Goal: Information Seeking & Learning: Understand process/instructions

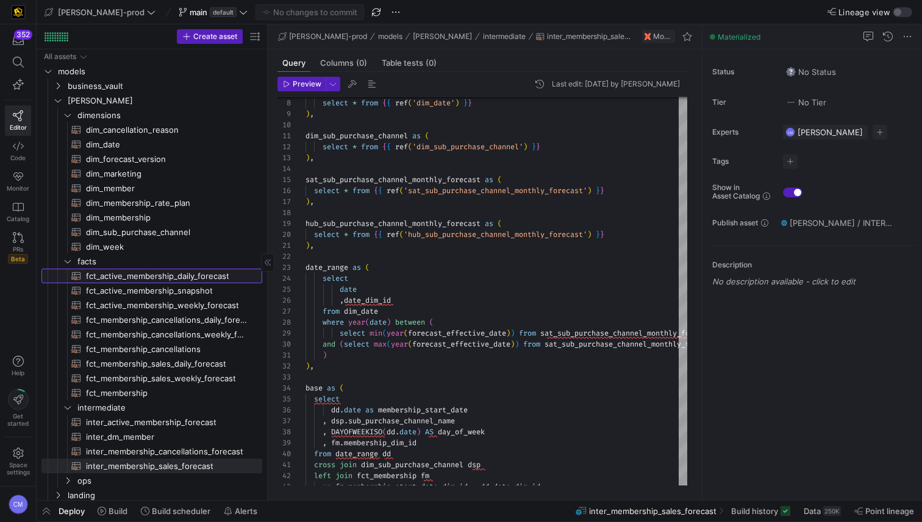
click at [206, 277] on span "fct_active_membership_daily_forecast​​​​​​​​​​" at bounding box center [167, 276] width 162 height 14
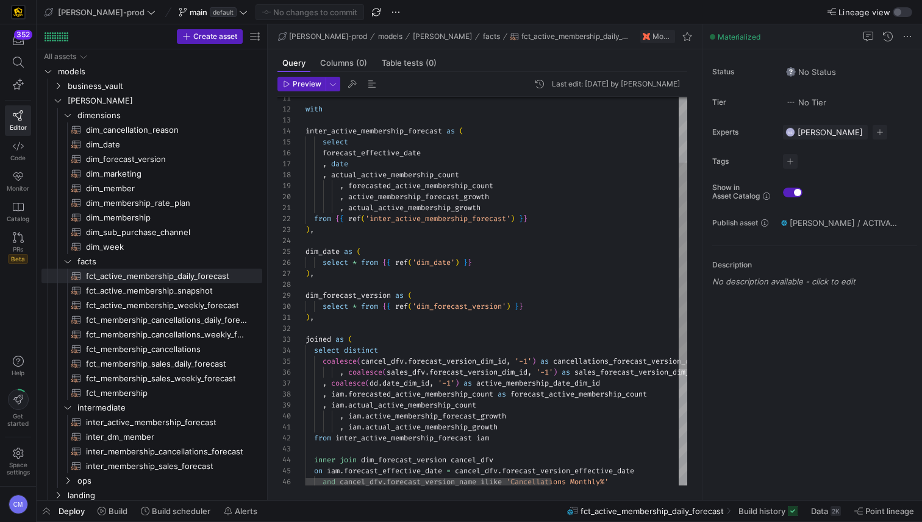
scroll to position [22, 48]
click at [568, 340] on div "joined as (" at bounding box center [594, 339] width 578 height 11
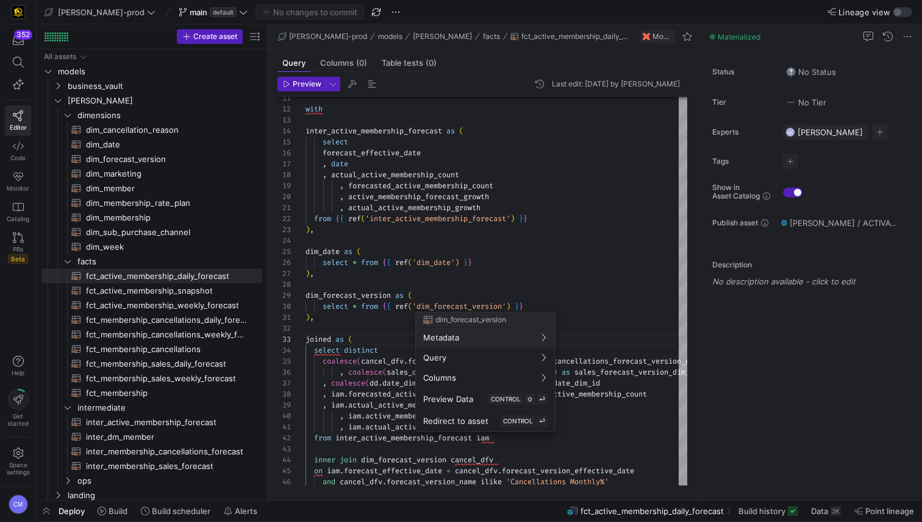
drag, startPoint x: 494, startPoint y: 270, endPoint x: 458, endPoint y: 262, distance: 36.8
click at [494, 269] on div at bounding box center [461, 261] width 922 height 522
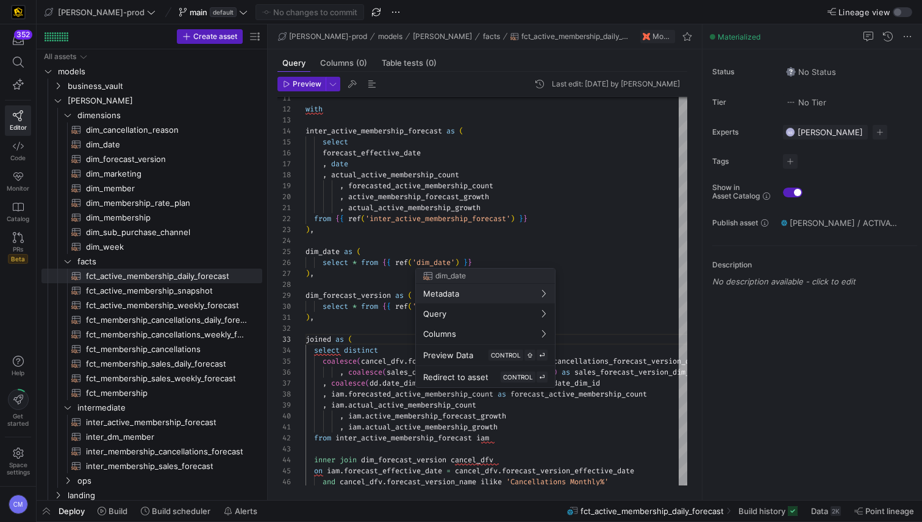
click at [422, 238] on div at bounding box center [461, 261] width 922 height 522
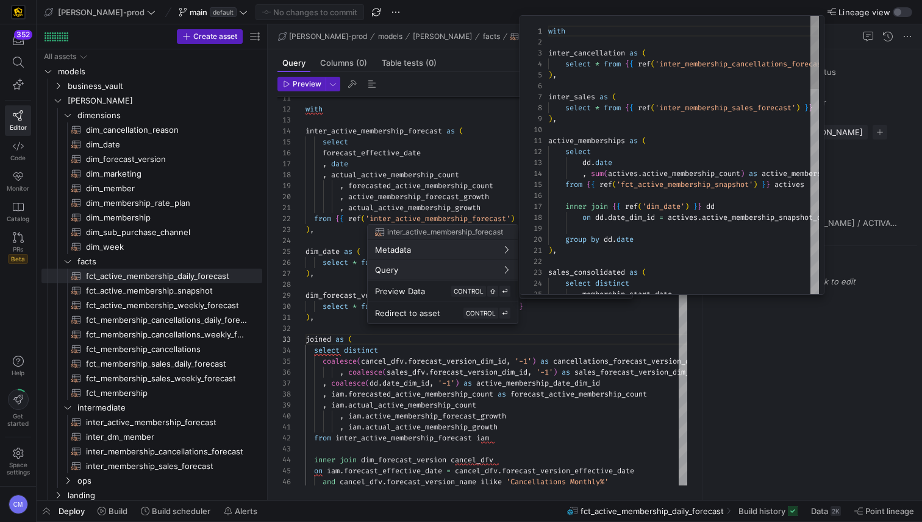
scroll to position [110, 0]
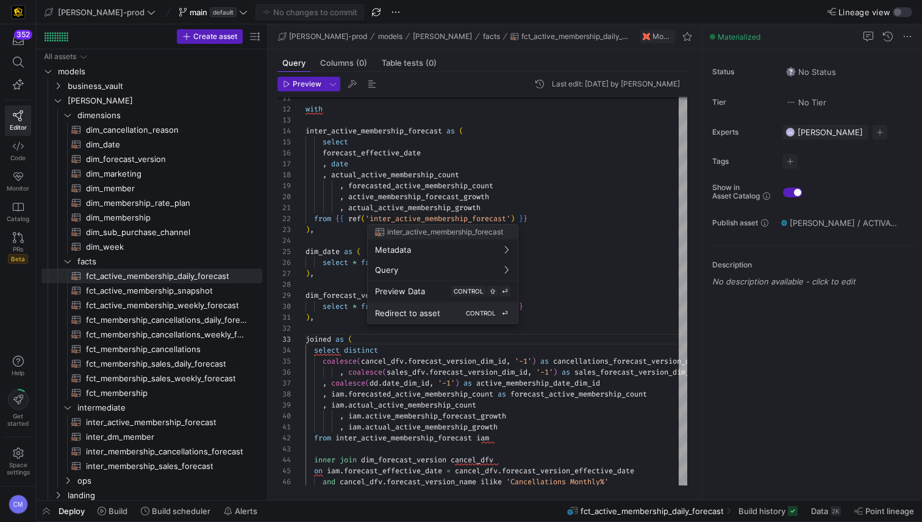
click at [435, 308] on div "Redirect to asset CONTROL ⏎" at bounding box center [442, 313] width 135 height 11
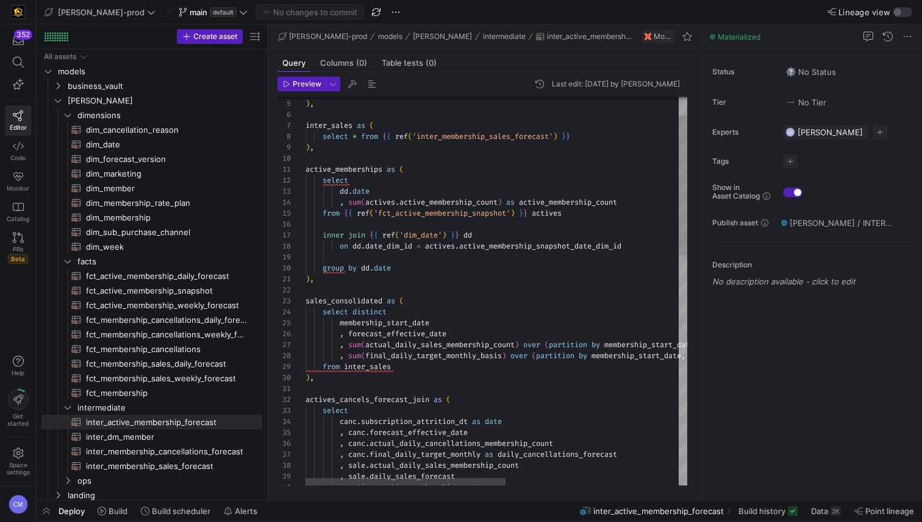
scroll to position [110, 0]
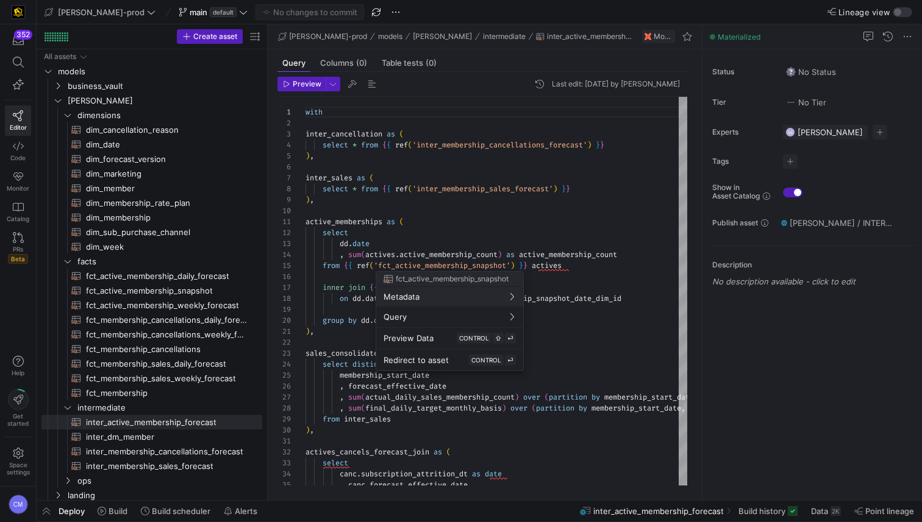
click at [477, 224] on div at bounding box center [461, 261] width 922 height 522
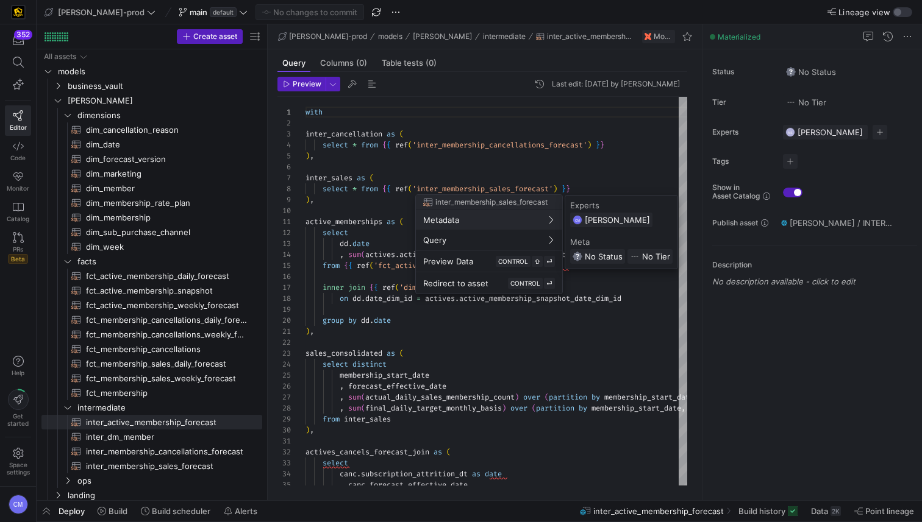
click at [499, 143] on div at bounding box center [461, 261] width 922 height 522
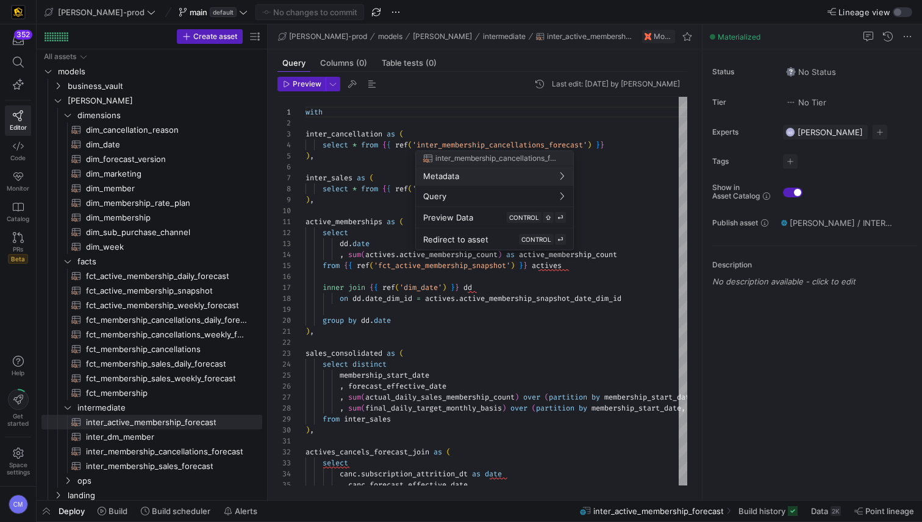
click at [473, 127] on div at bounding box center [461, 261] width 922 height 522
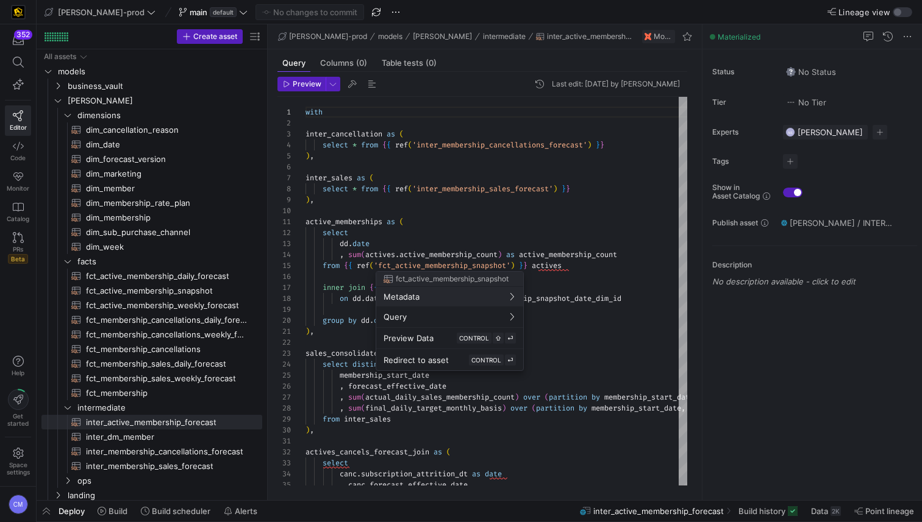
click at [668, 232] on div at bounding box center [461, 261] width 922 height 522
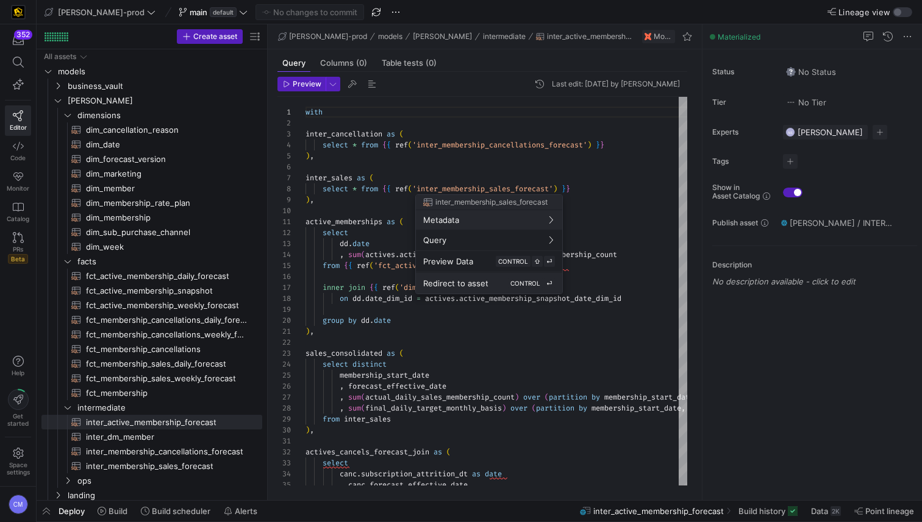
click at [472, 282] on span "Redirect to asset" at bounding box center [455, 284] width 65 height 10
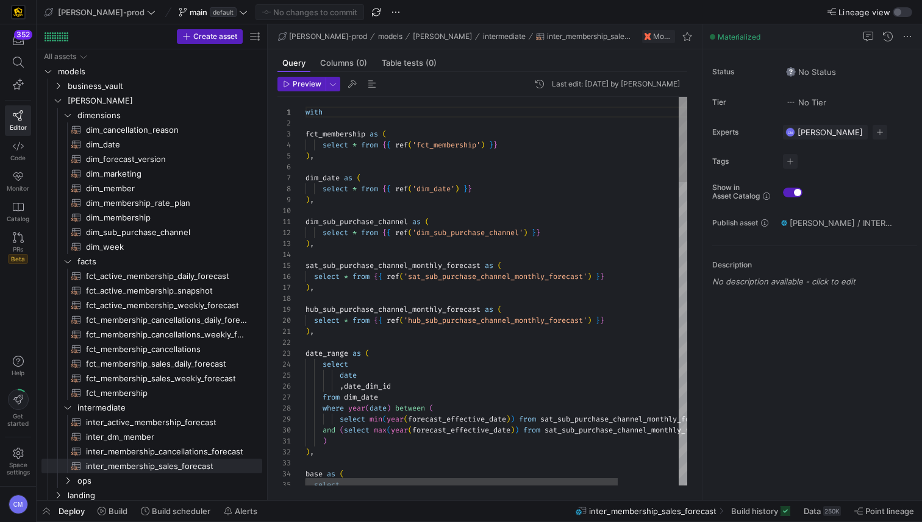
scroll to position [99, 0]
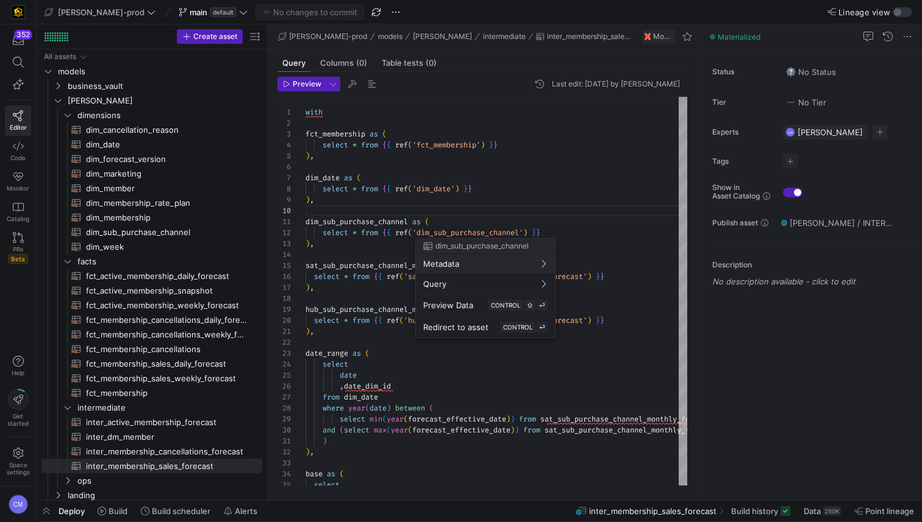
click at [539, 171] on div at bounding box center [461, 261] width 922 height 522
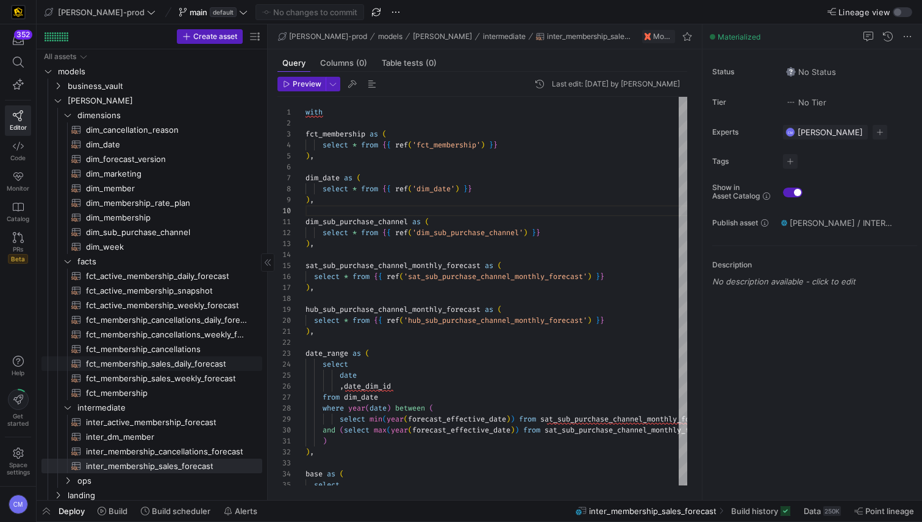
scroll to position [33, 0]
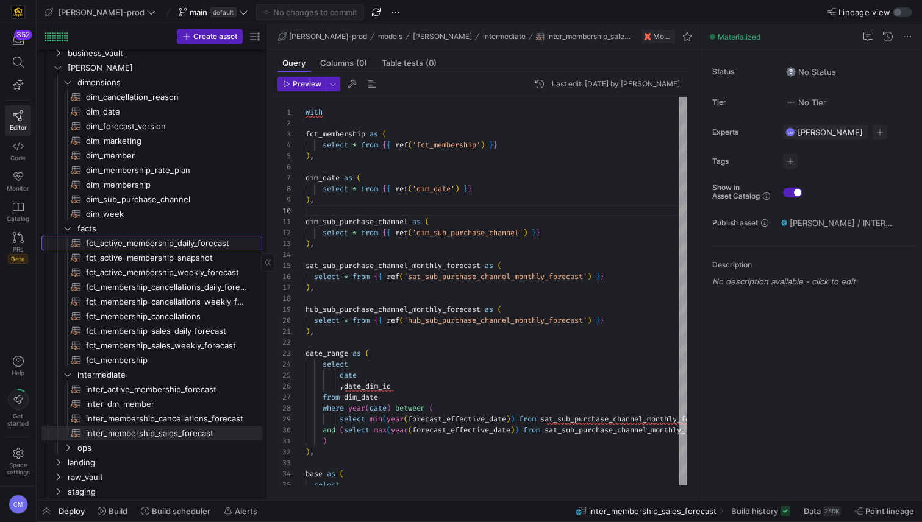
click at [199, 243] on span "fct_active_membership_daily_forecast​​​​​​​​​​" at bounding box center [167, 244] width 162 height 14
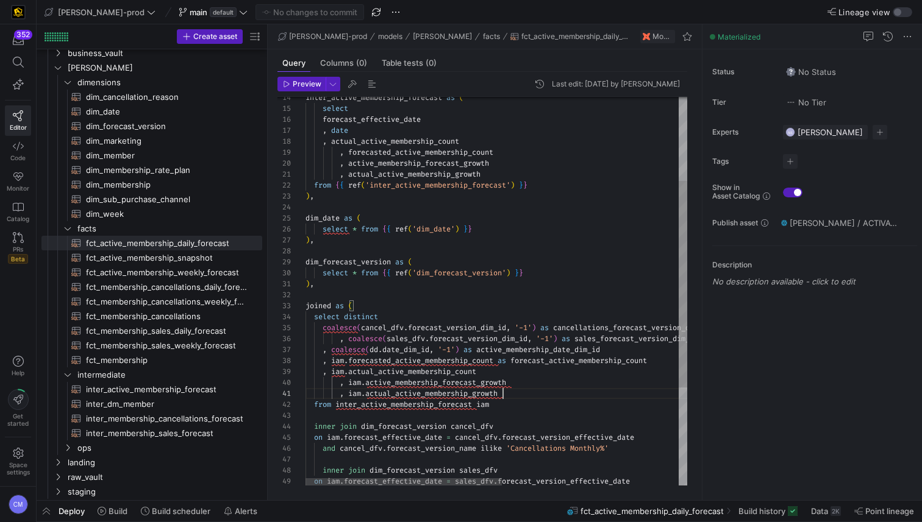
scroll to position [0, 198]
click at [580, 391] on div "inter_active_membership_forecast as ( select forecast_effective_date , date , a…" at bounding box center [667, 305] width 724 height 730
click at [514, 321] on div "inter_active_membership_forecast as ( select forecast_effective_date , date , a…" at bounding box center [667, 305] width 724 height 730
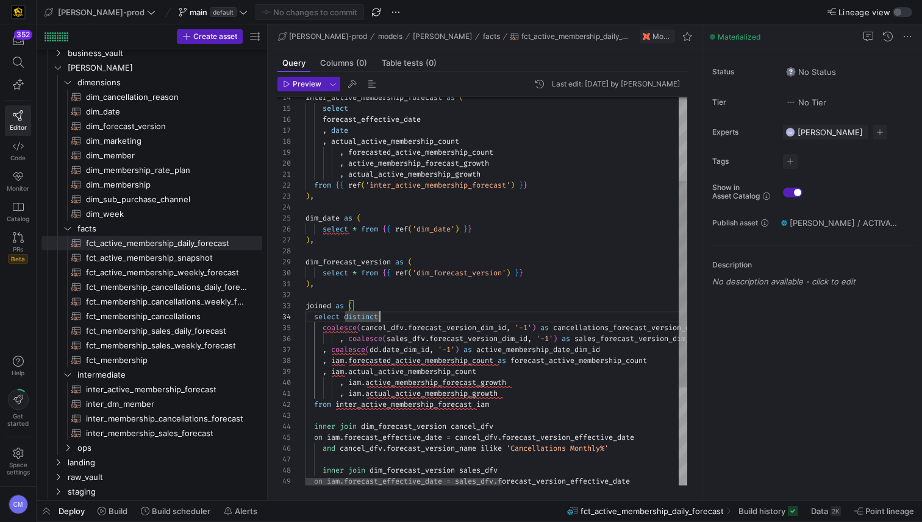
click at [383, 381] on span "active_membership_forecast_growth" at bounding box center [435, 383] width 141 height 10
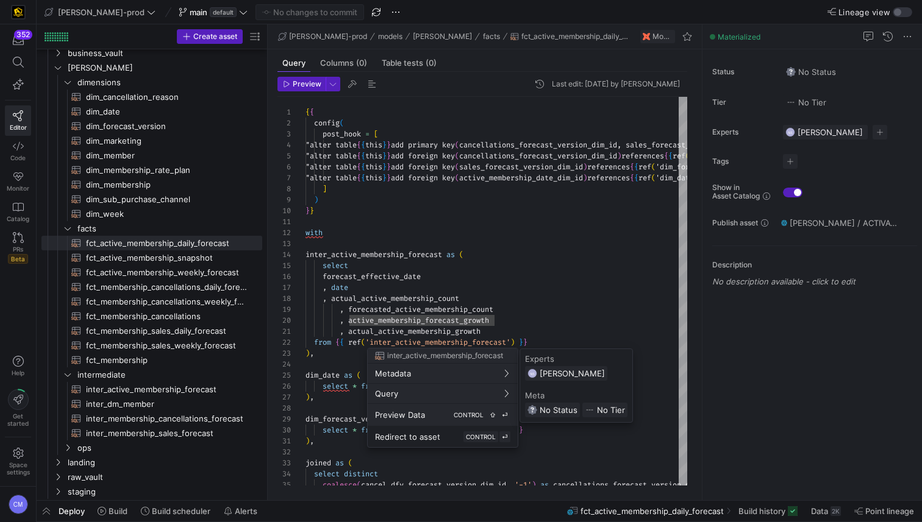
scroll to position [110, 0]
click at [427, 428] on button "Redirect to asset CONTROL ⏎" at bounding box center [443, 437] width 150 height 21
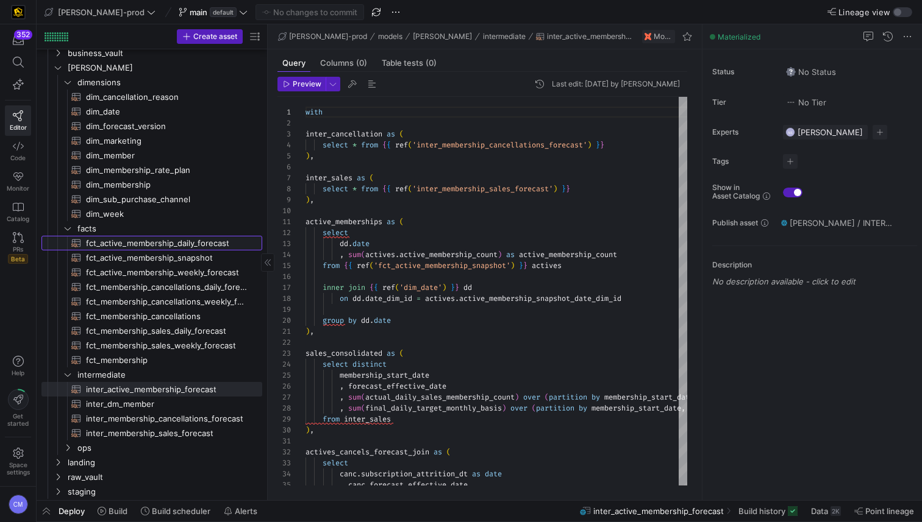
click at [199, 243] on span "fct_active_membership_daily_forecast​​​​​​​​​​" at bounding box center [167, 244] width 162 height 14
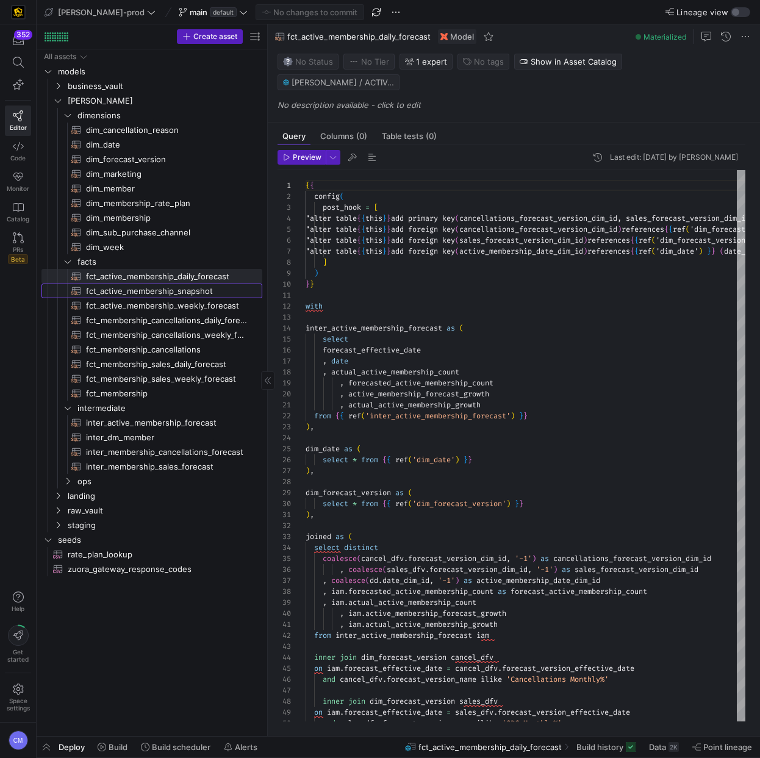
click at [189, 293] on span "fct_active_membership_snapshot​​​​​​​​​​" at bounding box center [167, 291] width 162 height 14
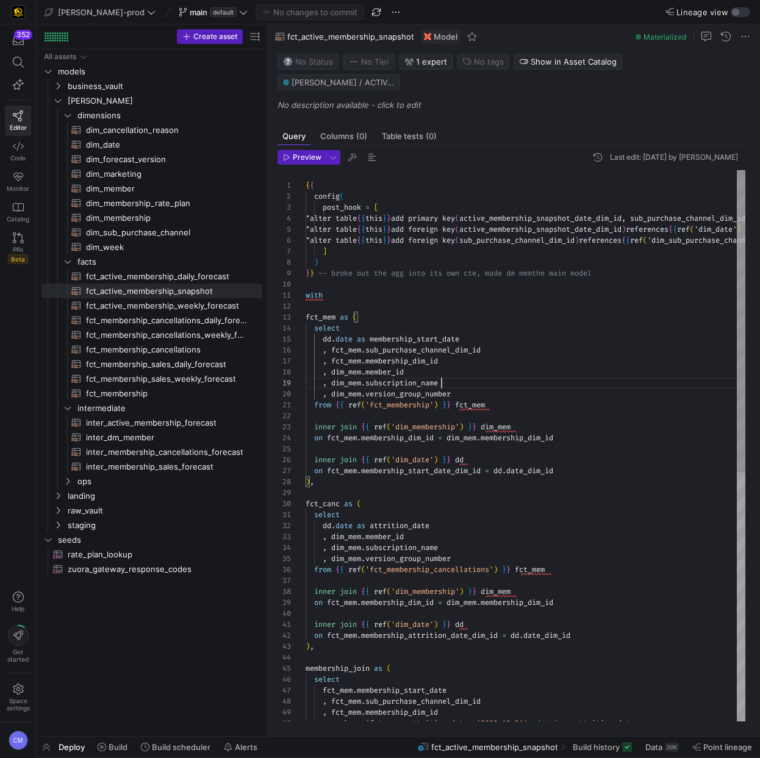
click at [521, 357] on div "{ { config ( post_hook = [ "alter table { { this } } add primary key ( active_m…" at bounding box center [656, 710] width 702 height 1081
click at [173, 277] on span "fct_active_membership_daily_forecast​​​​​​​​​​" at bounding box center [167, 276] width 162 height 14
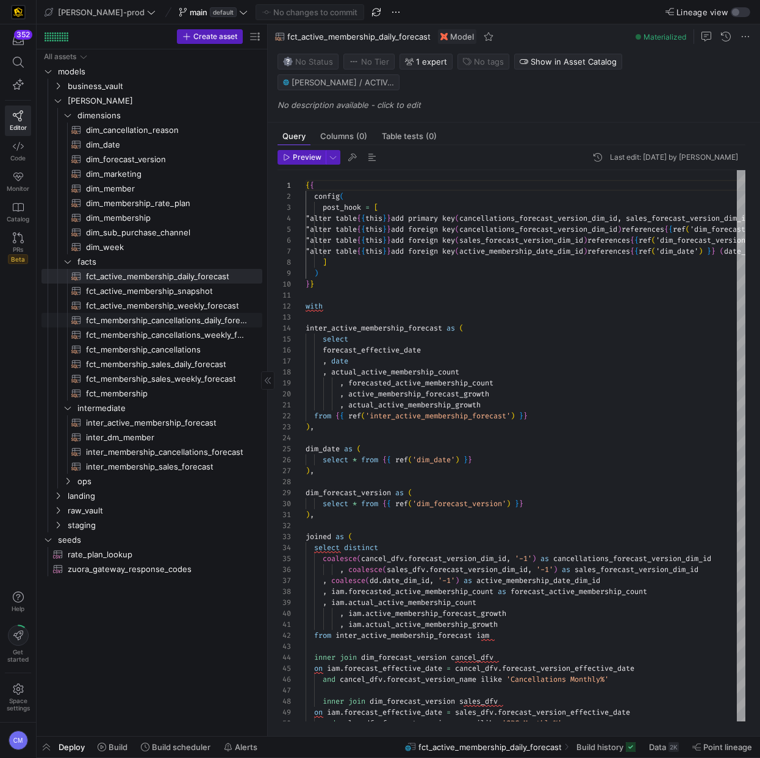
click at [210, 322] on span "fct_membership_cancellations_daily_forecast​​​​​​​​​​" at bounding box center [167, 320] width 162 height 14
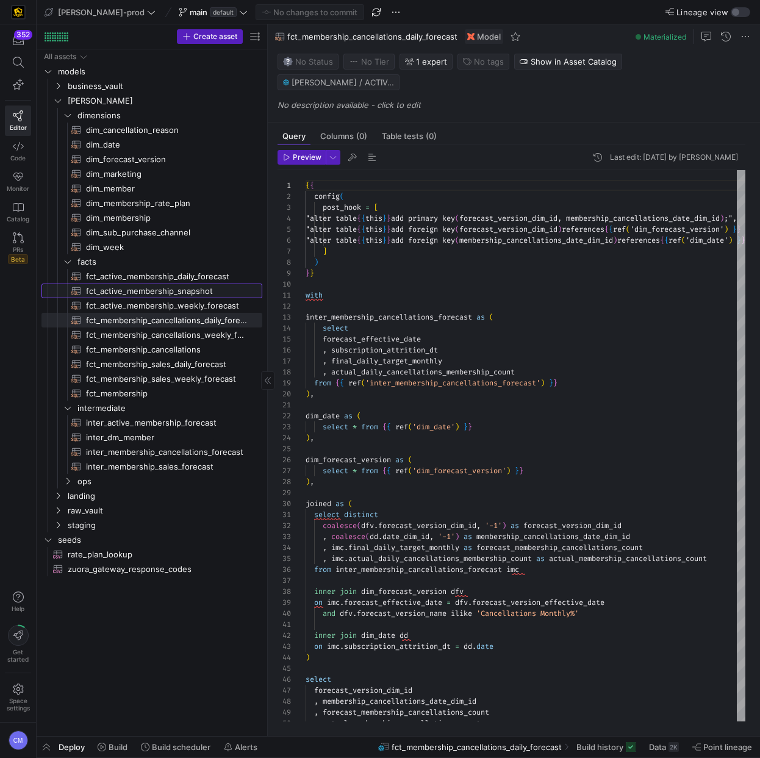
click at [171, 292] on span "fct_active_membership_snapshot​​​​​​​​​​" at bounding box center [167, 291] width 162 height 14
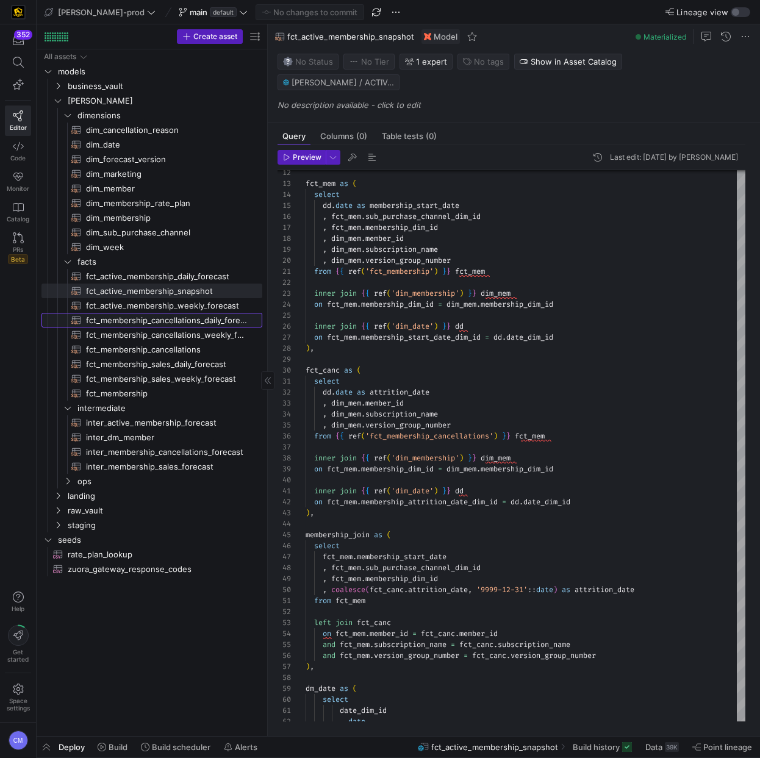
click at [169, 316] on span "fct_membership_cancellations_daily_forecast​​​​​​​​​​" at bounding box center [167, 320] width 162 height 14
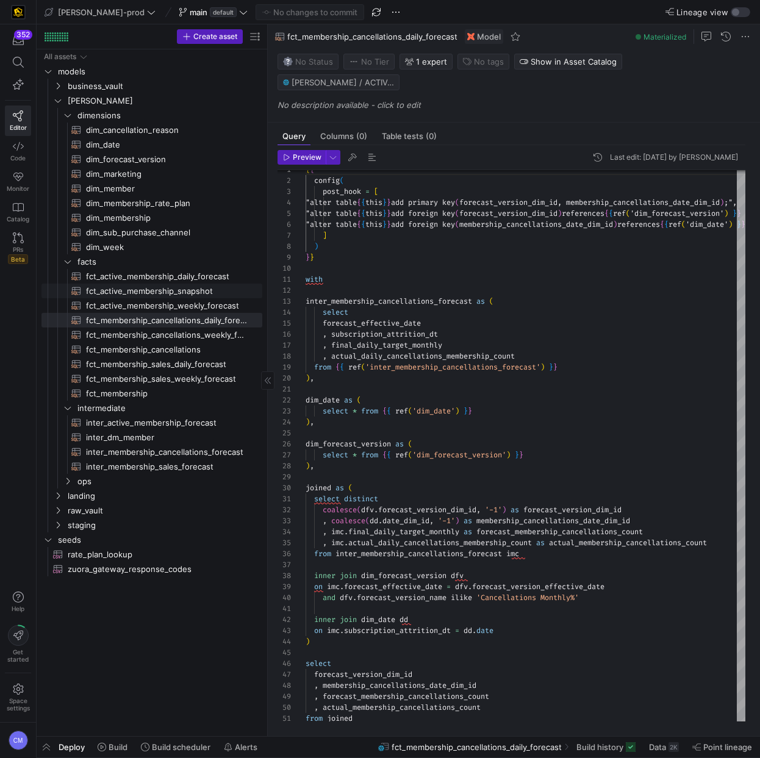
click at [168, 287] on span "fct_active_membership_snapshot​​​​​​​​​​" at bounding box center [167, 291] width 162 height 14
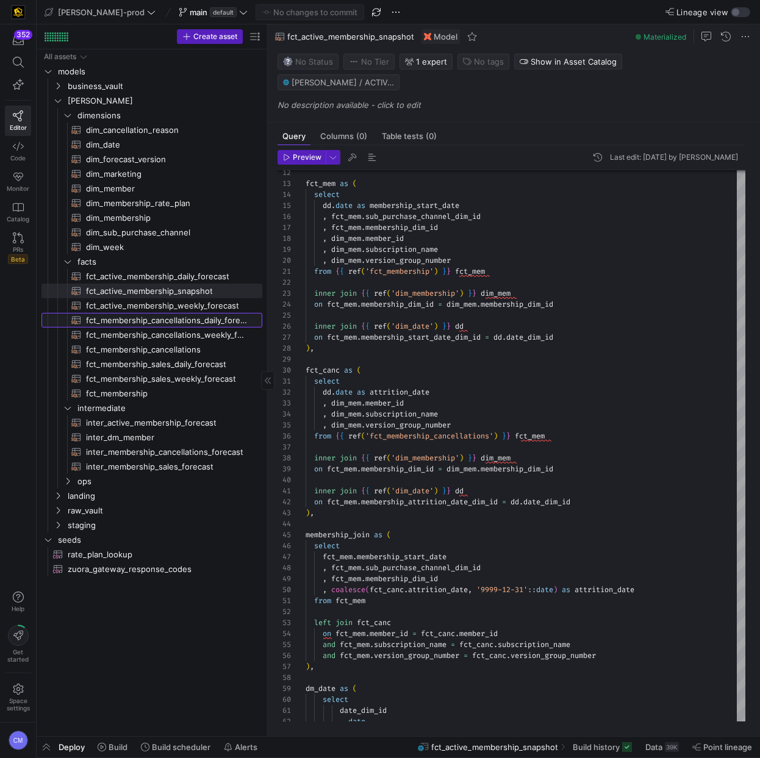
click at [163, 319] on span "fct_membership_cancellations_daily_forecast​​​​​​​​​​" at bounding box center [167, 320] width 162 height 14
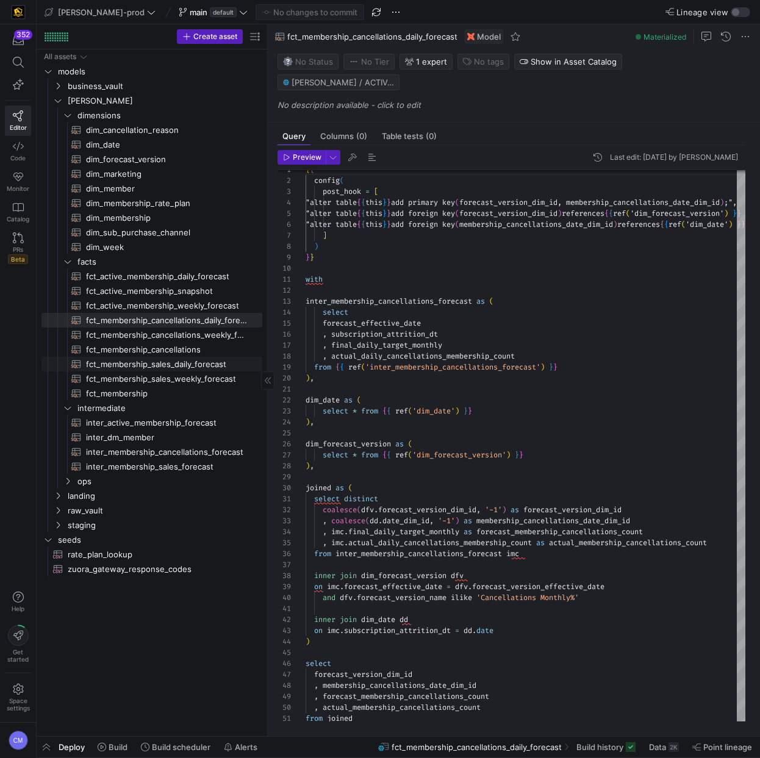
click at [163, 369] on span "fct_membership_sales_daily_forecast​​​​​​​​​​" at bounding box center [167, 364] width 162 height 14
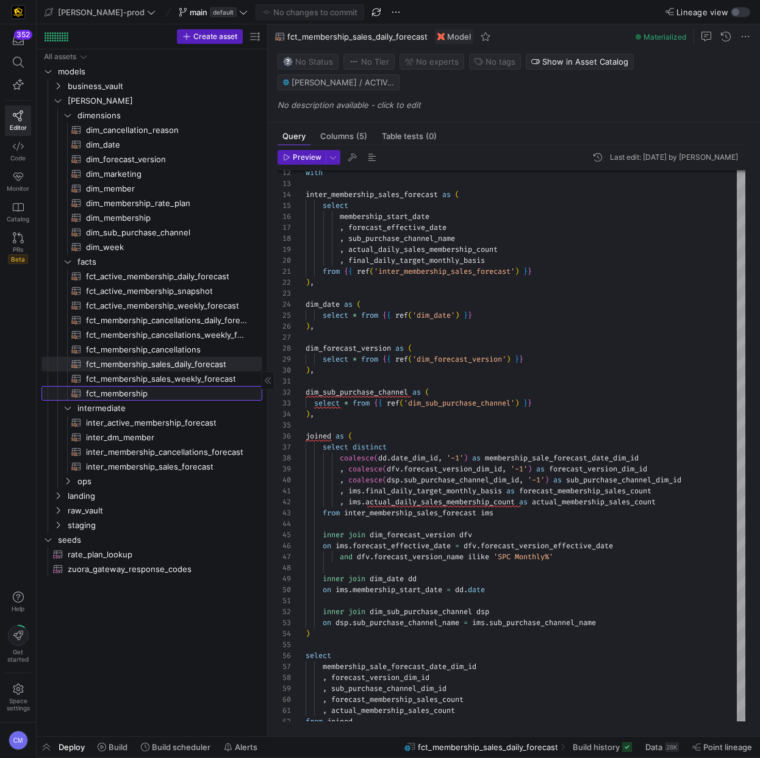
click at [133, 387] on span "fct_membership​​​​​​​​​​" at bounding box center [167, 393] width 162 height 14
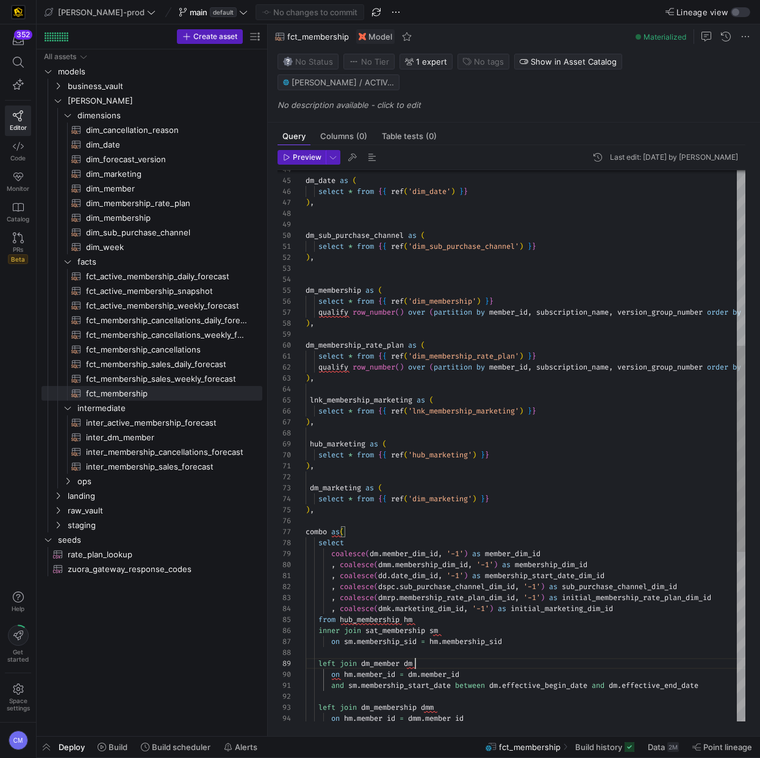
scroll to position [88, 110]
click at [516, 639] on div ") , select * from { { ref ( 'dim_sub_purchase_channel' ) } } dm_sub_purchase_ch…" at bounding box center [710, 475] width 811 height 1586
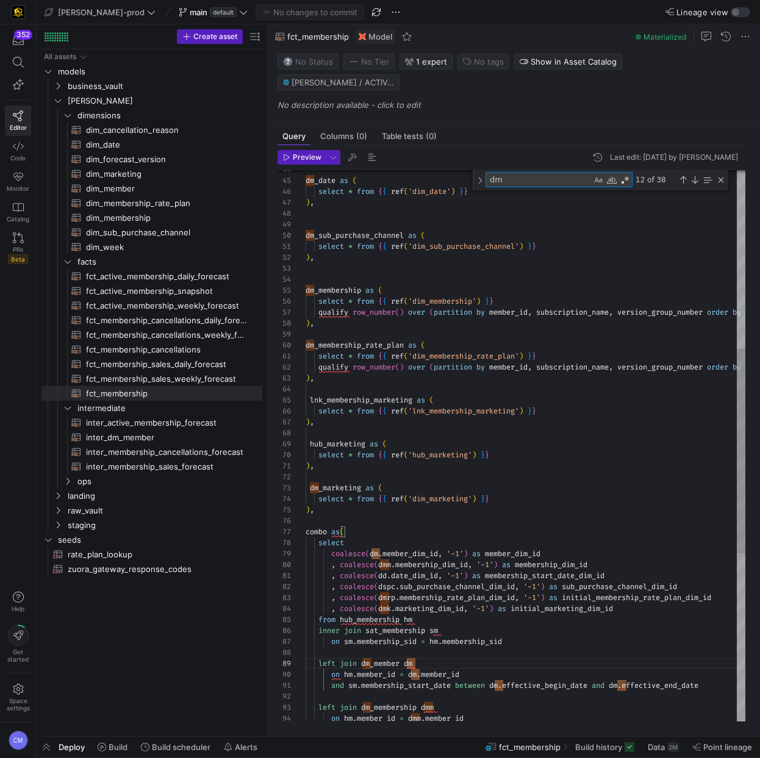
type textarea "and sm.membership_start_date between dm.effective_begin_date and dm.effective_e…"
type textarea "fct"
click at [194, 290] on span "fct_active_membership_snapshot​​​​​​​​​​" at bounding box center [167, 291] width 162 height 14
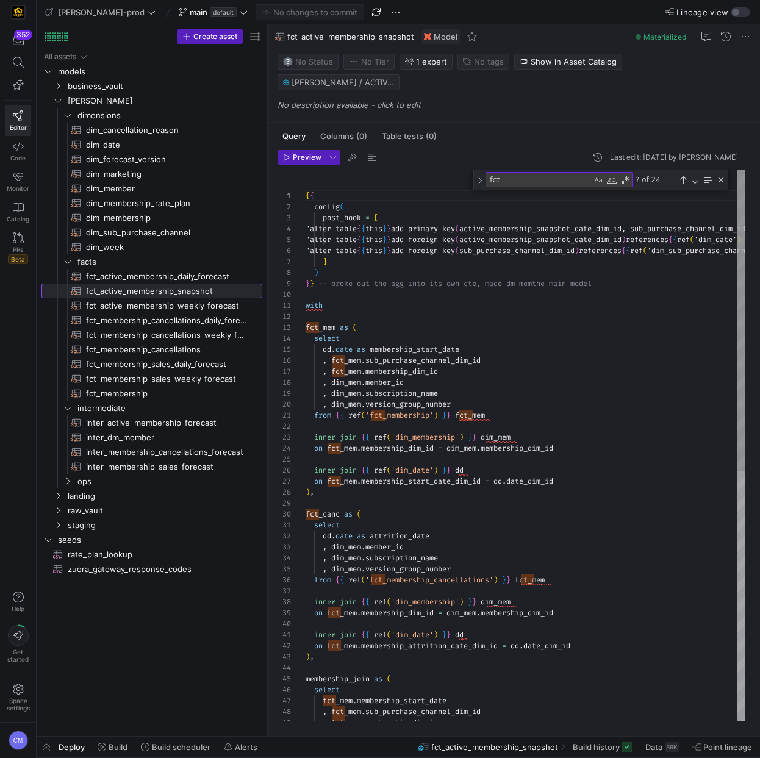
scroll to position [88, 0]
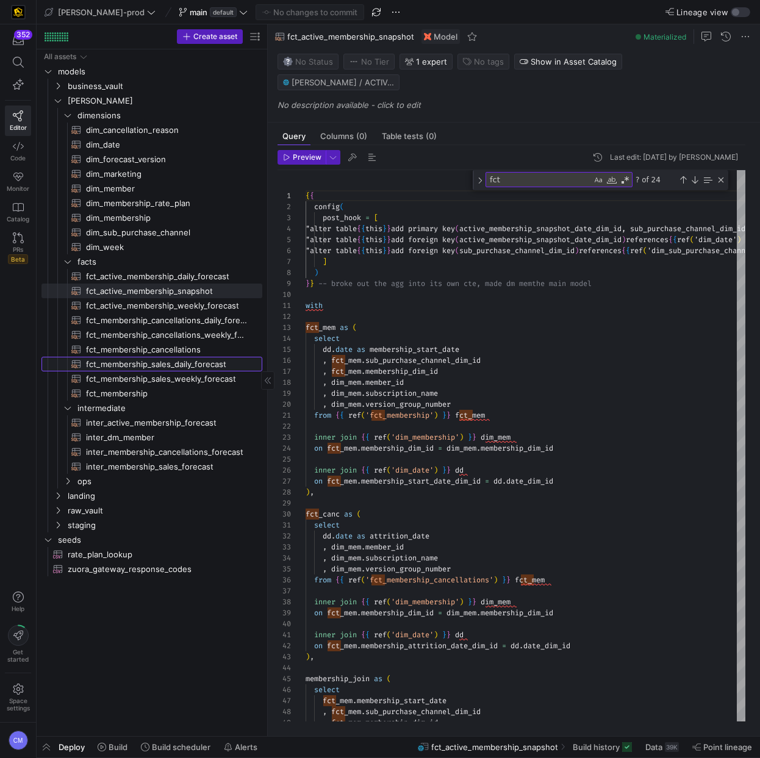
click at [178, 359] on span "fct_membership_sales_daily_forecast​​​​​​​​​​" at bounding box center [167, 364] width 162 height 14
type textarea "{{ config( post_hook = [ "alter table {{ this }} add primary key (membership_sa…"
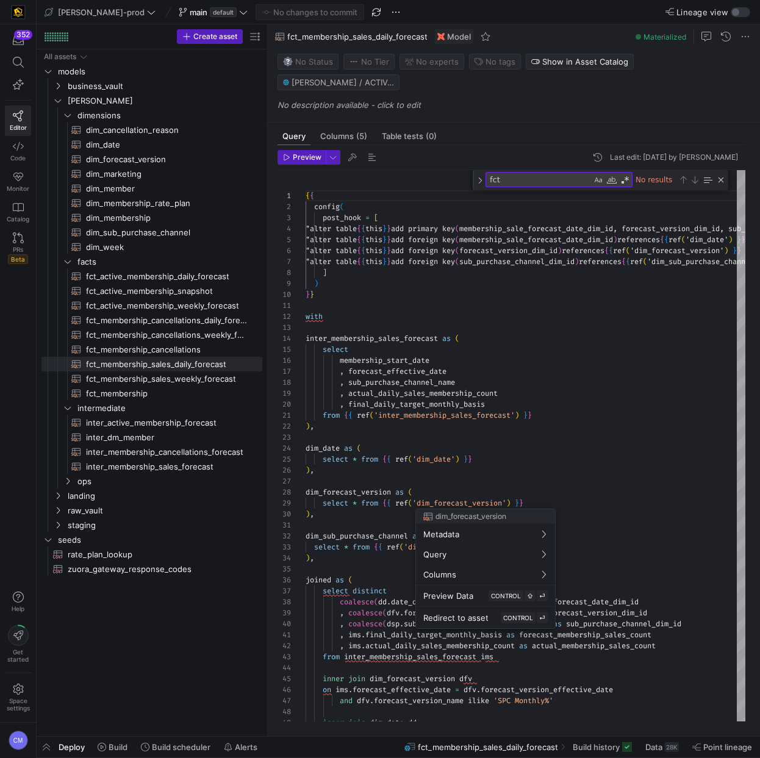
click at [536, 461] on div at bounding box center [380, 379] width 760 height 758
